Goal: Task Accomplishment & Management: Manage account settings

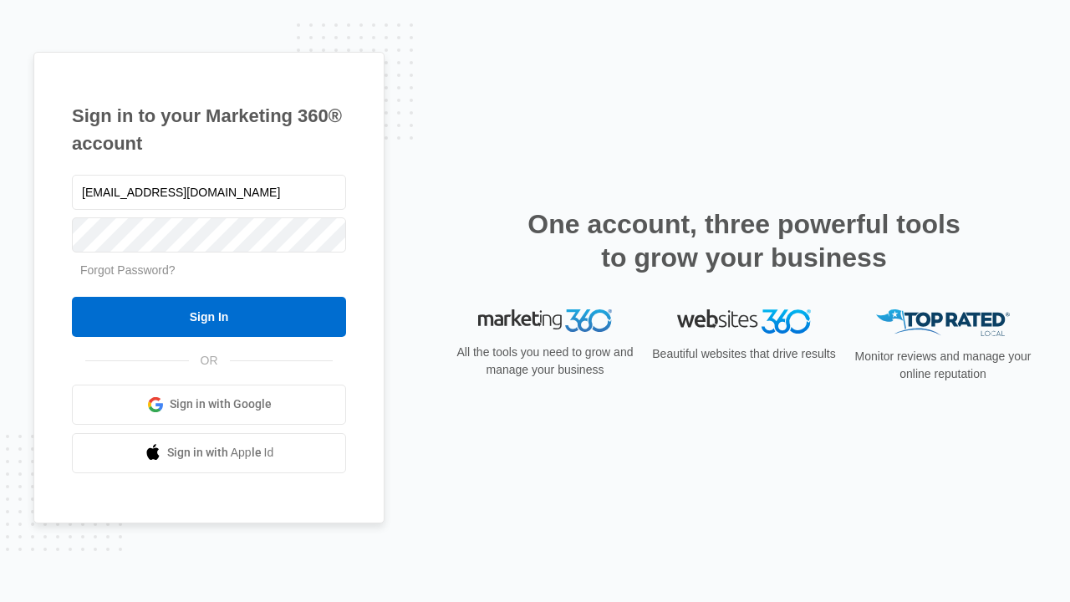
type input "[EMAIL_ADDRESS][DOMAIN_NAME]"
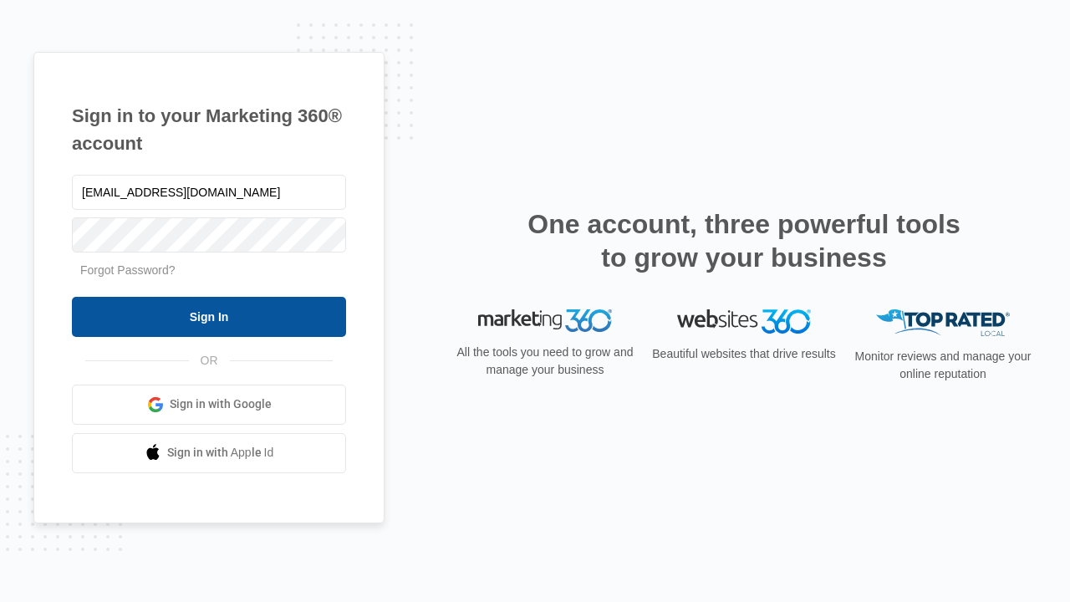
click at [209, 316] on input "Sign In" at bounding box center [209, 317] width 274 height 40
